Goal: Task Accomplishment & Management: Complete application form

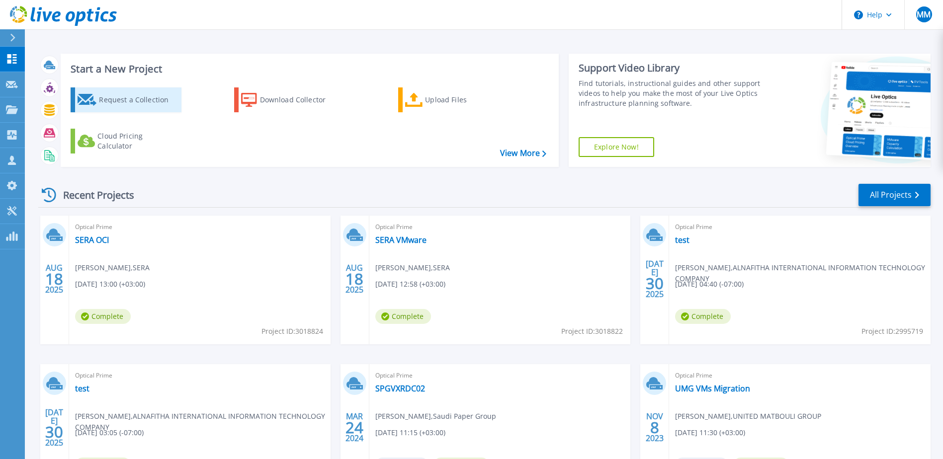
click at [143, 98] on div "Request a Collection" at bounding box center [139, 100] width 80 height 20
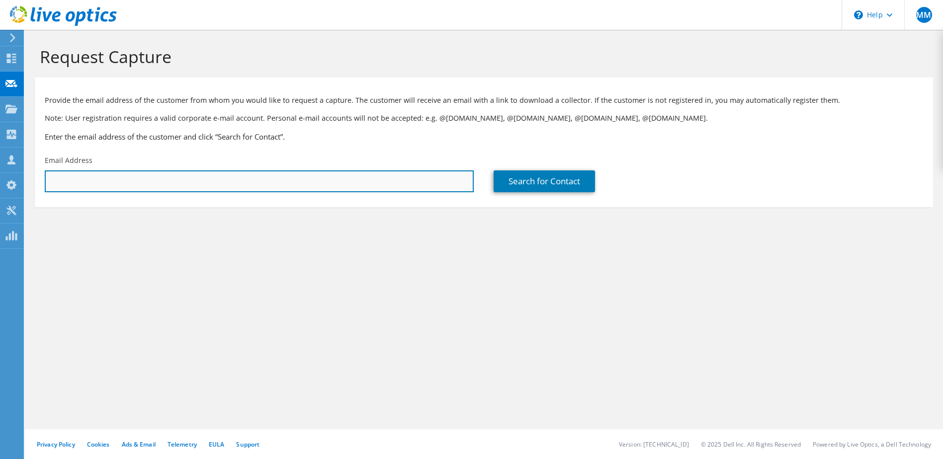
click at [368, 182] on input "text" at bounding box center [259, 181] width 429 height 22
paste input "malzughruri@saudidowntown.com.sa"
type input "malzughruri@saudidowntown.com.sa"
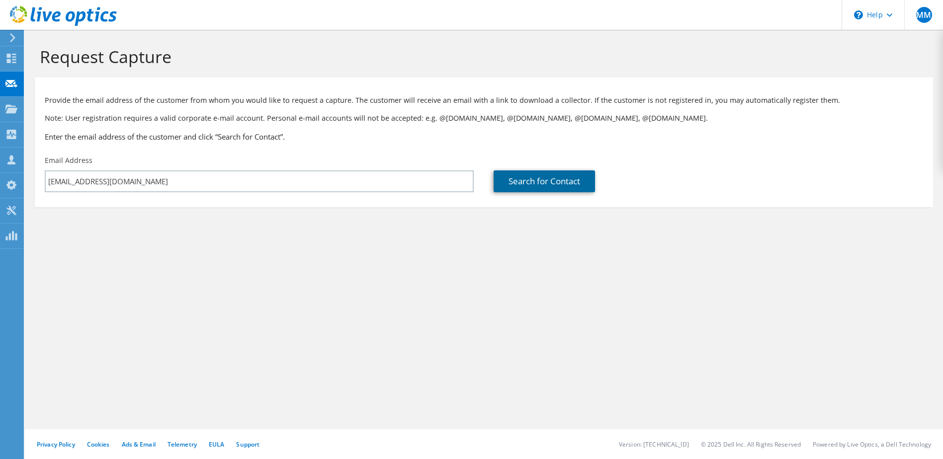
click at [546, 184] on link "Search for Contact" at bounding box center [543, 181] width 101 height 22
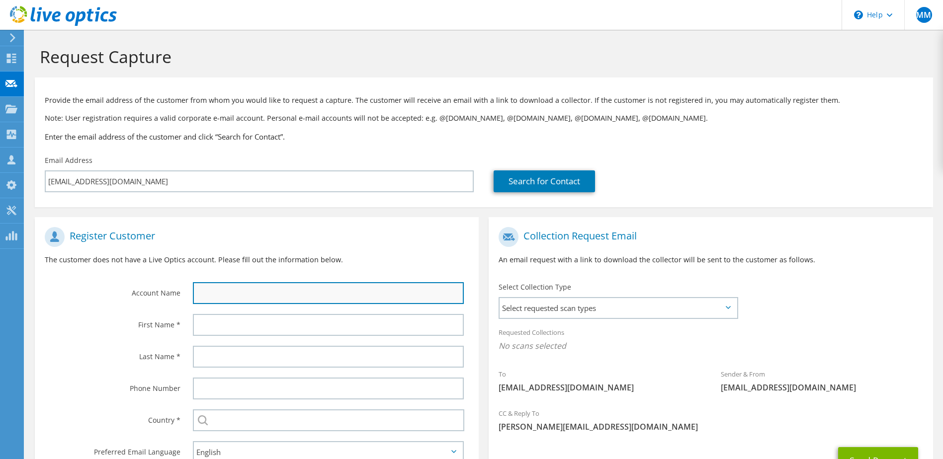
click at [240, 290] on input "text" at bounding box center [328, 293] width 271 height 22
type input "Saudi Downton Company"
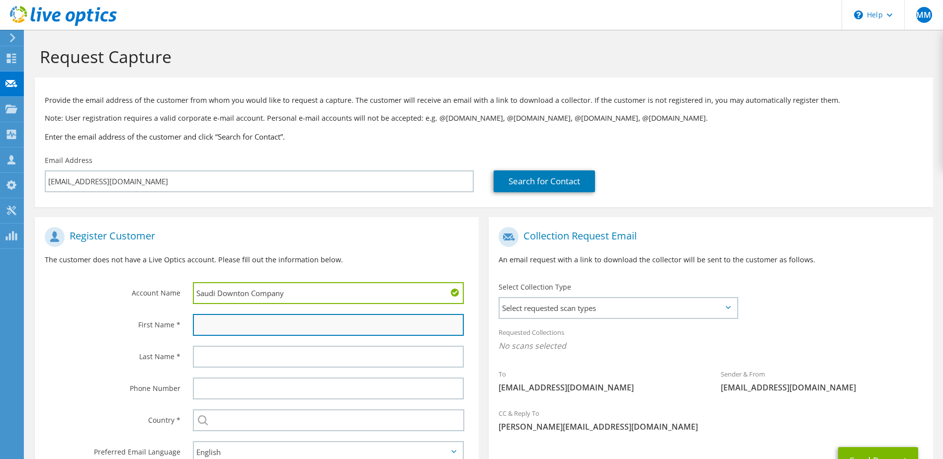
click at [242, 326] on input "text" at bounding box center [328, 325] width 271 height 22
type input "Majed"
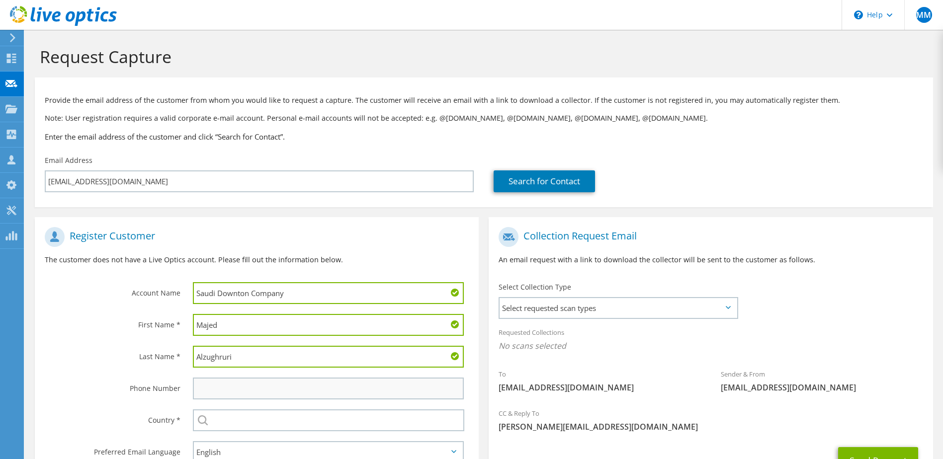
type input "Alzughruri"
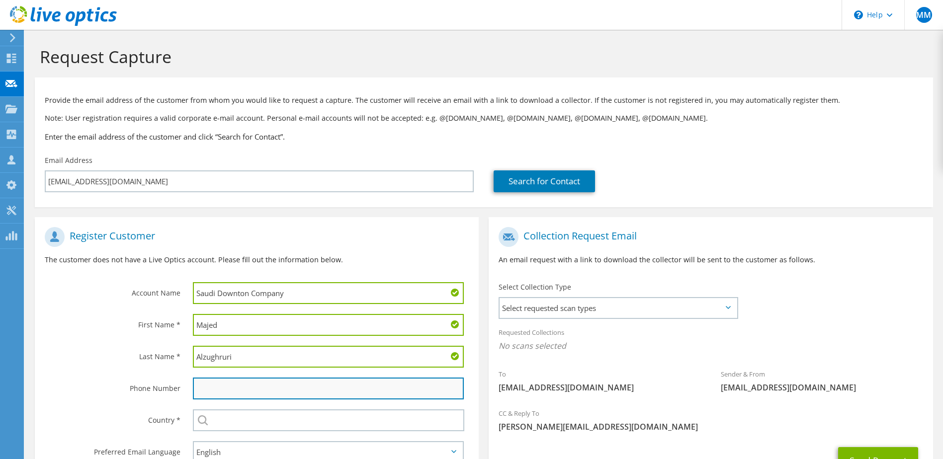
click at [237, 399] on input "text" at bounding box center [328, 389] width 271 height 22
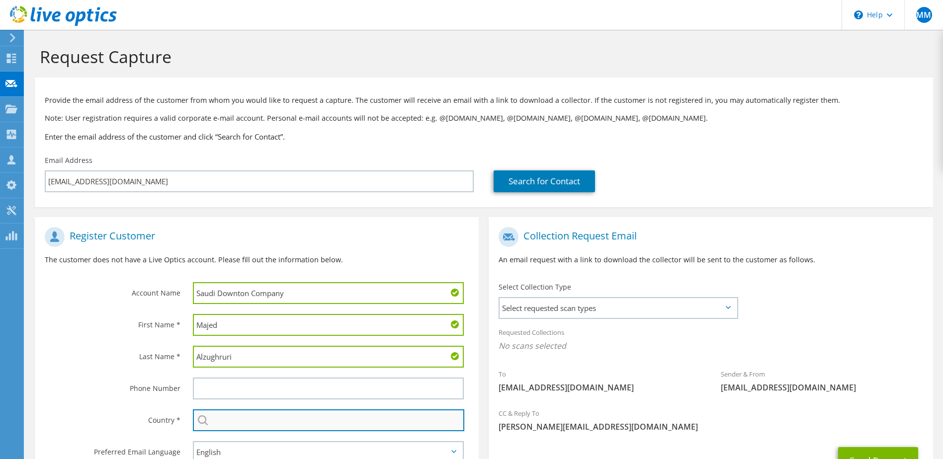
click at [283, 418] on input "text" at bounding box center [329, 420] width 272 height 22
type input "Saudi Arabia"
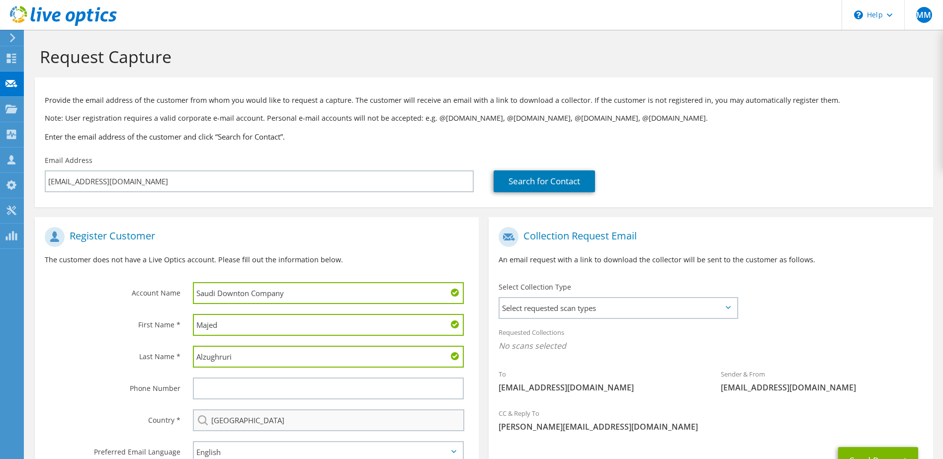
type input "+966114011100"
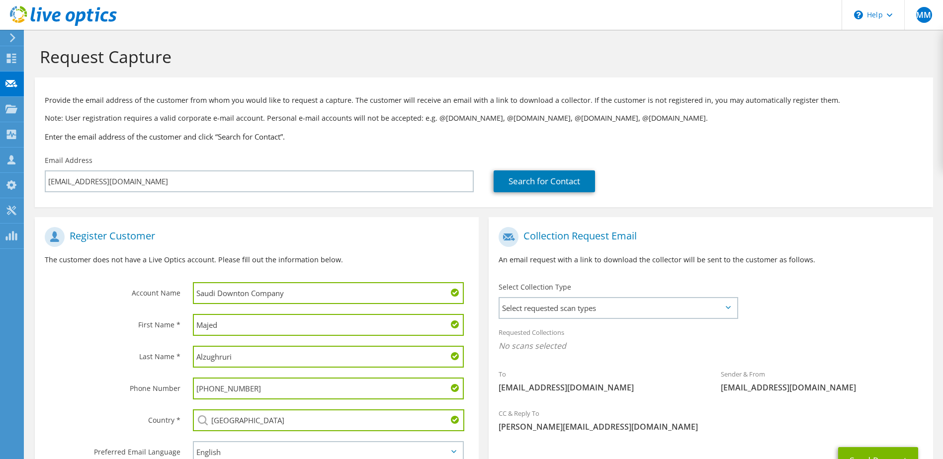
drag, startPoint x: 244, startPoint y: 392, endPoint x: 172, endPoint y: 394, distance: 72.6
click at [173, 394] on div "Phone Number +966114011100" at bounding box center [257, 389] width 444 height 32
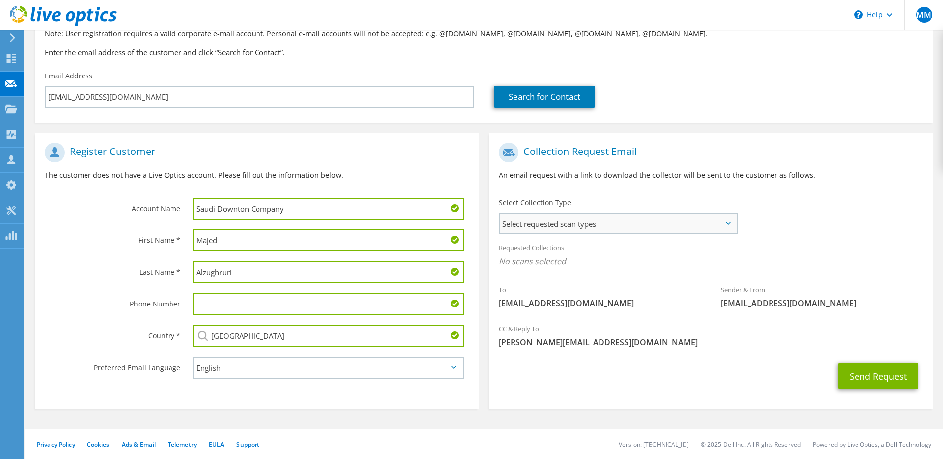
click at [606, 224] on span "Select requested scan types" at bounding box center [617, 224] width 237 height 20
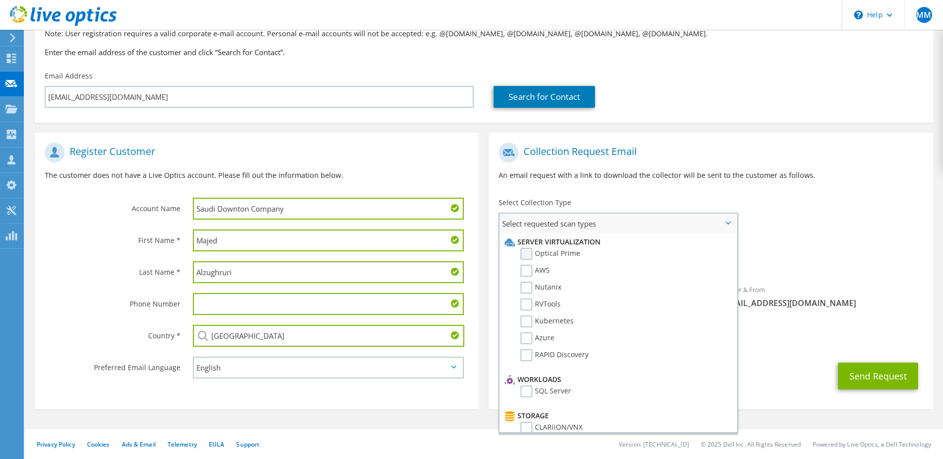
click at [548, 255] on label "Optical Prime" at bounding box center [550, 254] width 60 height 12
click at [0, 0] on input "Optical Prime" at bounding box center [0, 0] width 0 height 0
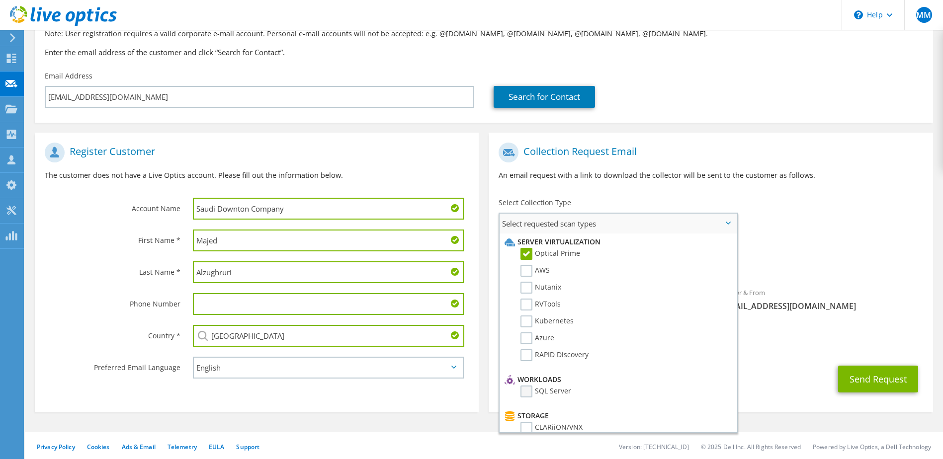
click at [542, 389] on label "SQL Server" at bounding box center [545, 392] width 51 height 12
click at [0, 0] on input "SQL Server" at bounding box center [0, 0] width 0 height 0
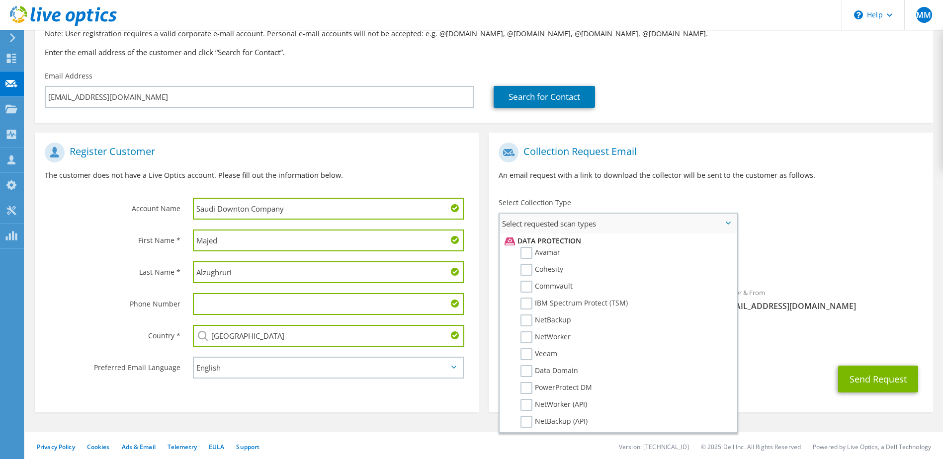
scroll to position [473, 0]
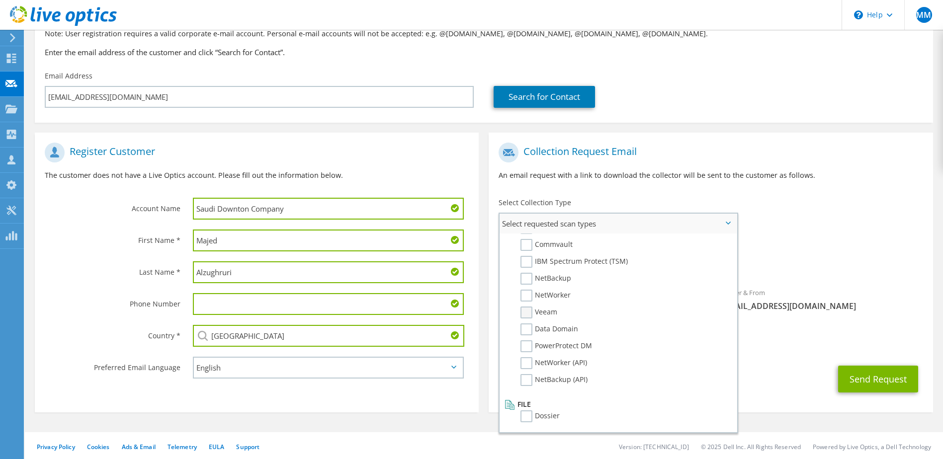
click at [541, 312] on label "Veeam" at bounding box center [538, 313] width 37 height 12
click at [0, 0] on input "Veeam" at bounding box center [0, 0] width 0 height 0
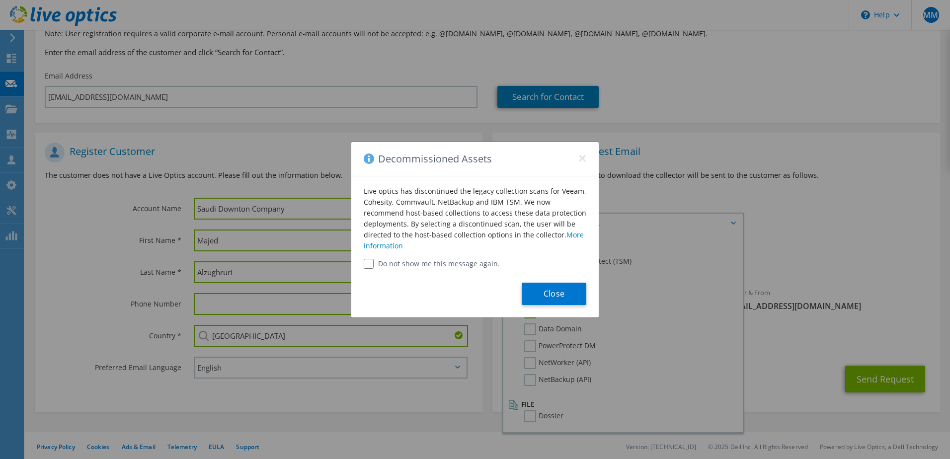
drag, startPoint x: 426, startPoint y: 265, endPoint x: 443, endPoint y: 269, distance: 17.4
click at [427, 265] on label "Do not show me this message again." at bounding box center [475, 264] width 223 height 10
click at [552, 299] on button "Close" at bounding box center [554, 294] width 65 height 22
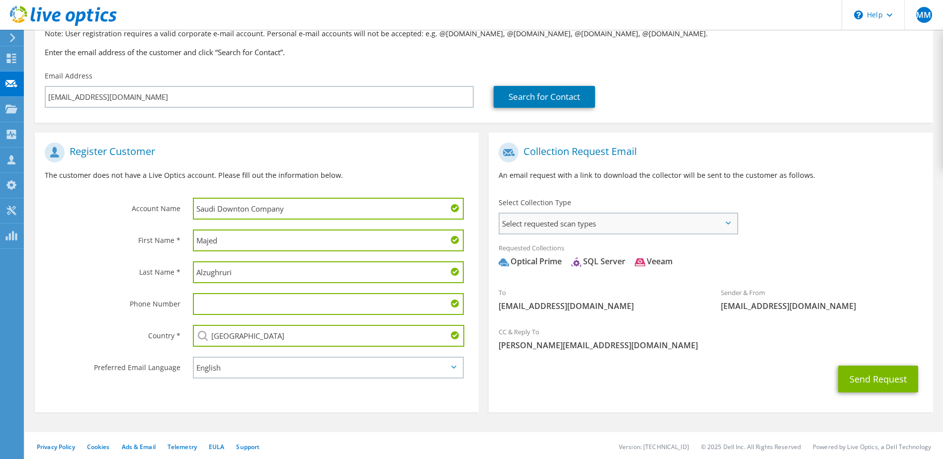
click at [600, 232] on span "Select requested scan types" at bounding box center [617, 224] width 237 height 20
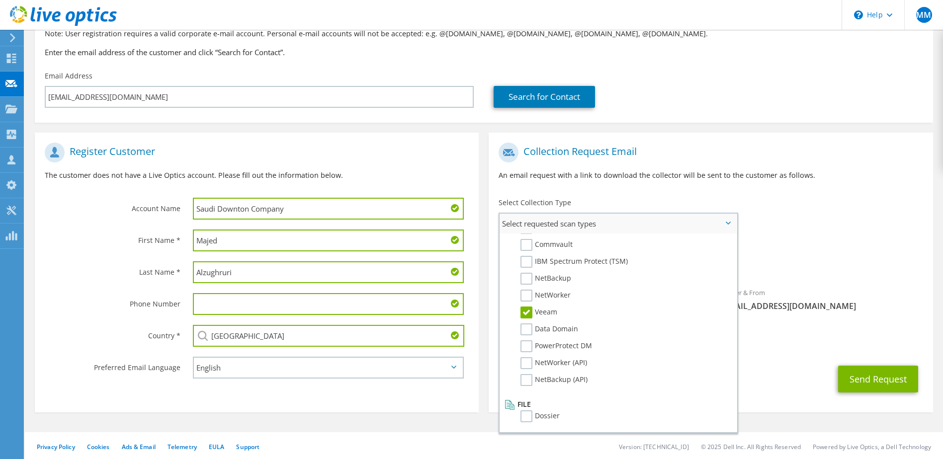
click at [550, 306] on li "NetWorker" at bounding box center [616, 298] width 229 height 17
click at [554, 311] on label "Veeam" at bounding box center [538, 313] width 37 height 12
click at [0, 0] on input "Veeam" at bounding box center [0, 0] width 0 height 0
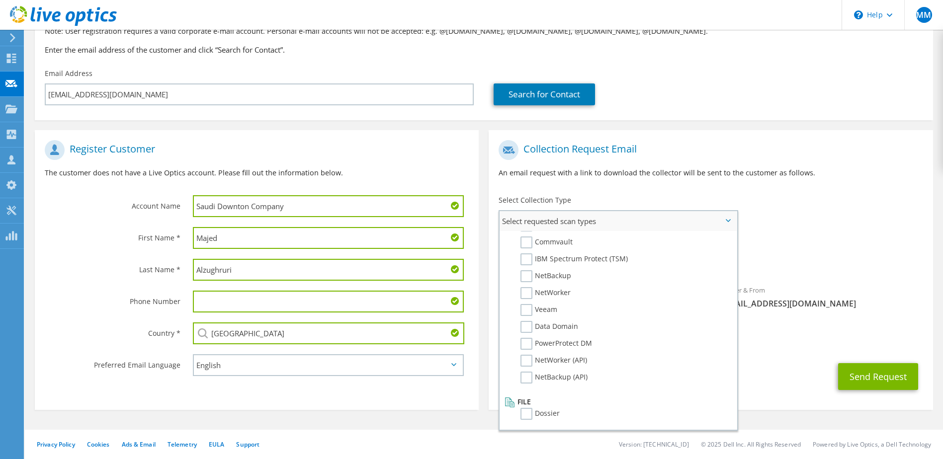
scroll to position [87, 0]
click at [897, 380] on button "Send Request" at bounding box center [878, 376] width 80 height 27
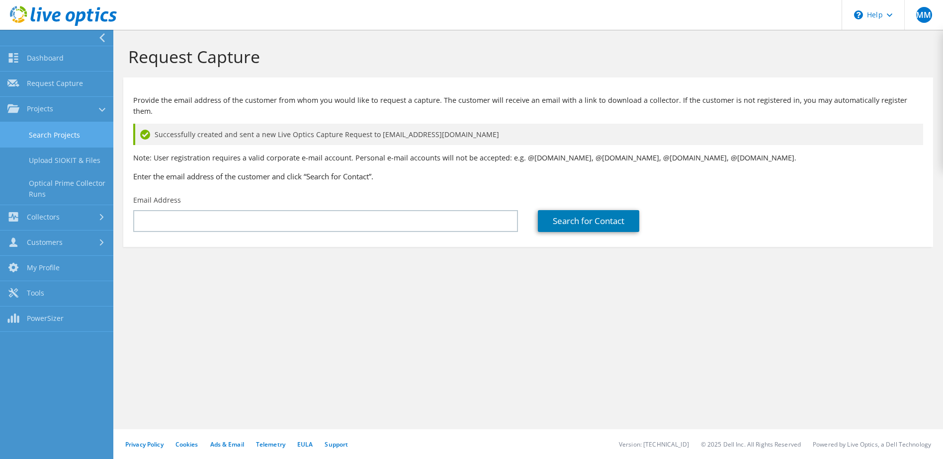
click at [60, 135] on link "Search Projects" at bounding box center [56, 134] width 113 height 25
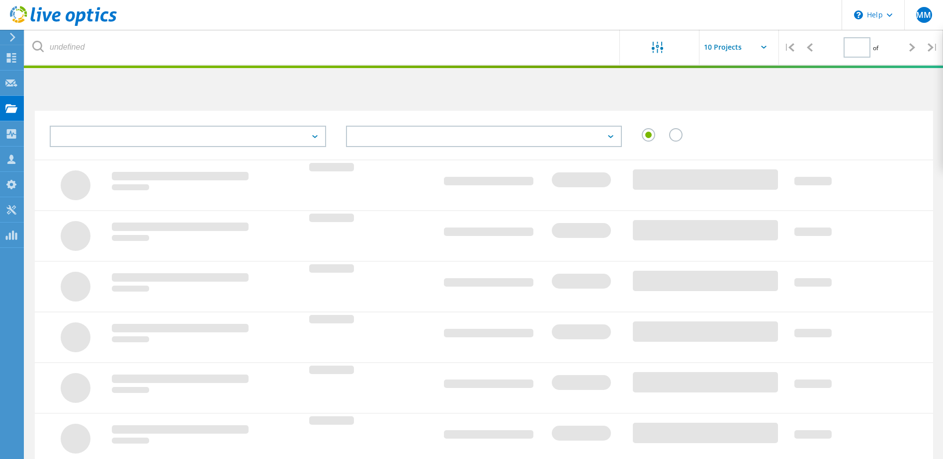
type input "1"
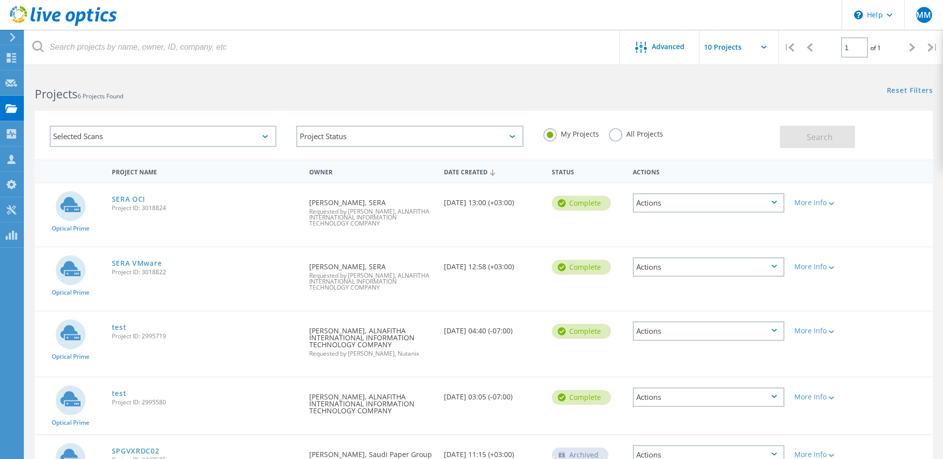
click at [156, 137] on div "Selected Scans" at bounding box center [163, 136] width 227 height 21
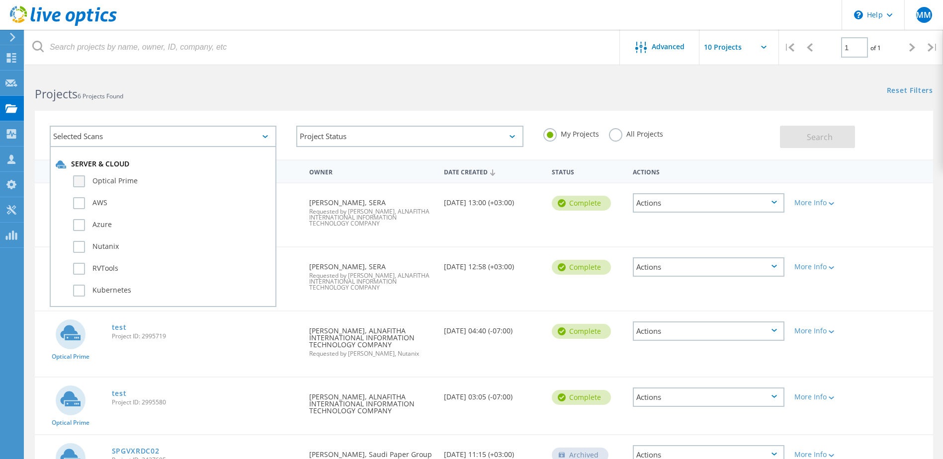
click at [111, 182] on label "Optical Prime" at bounding box center [171, 181] width 197 height 12
click at [0, 0] on input "Optical Prime" at bounding box center [0, 0] width 0 height 0
click at [111, 182] on label "Optical Prime" at bounding box center [171, 181] width 197 height 12
click at [0, 0] on input "Optical Prime" at bounding box center [0, 0] width 0 height 0
click at [265, 80] on div "Projects 6 Projects Found" at bounding box center [254, 85] width 459 height 26
